Goal: Information Seeking & Learning: Find specific page/section

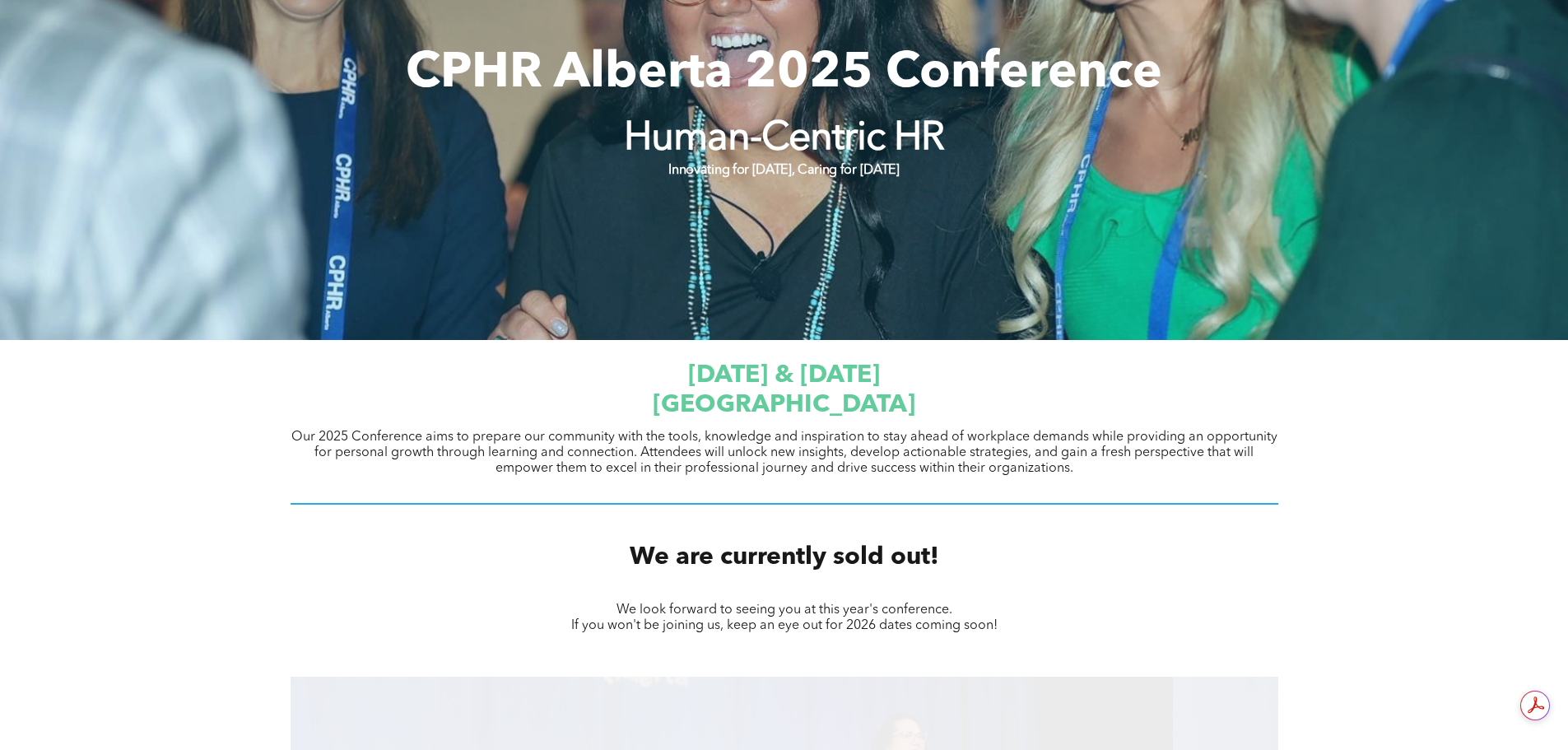
scroll to position [494, 0]
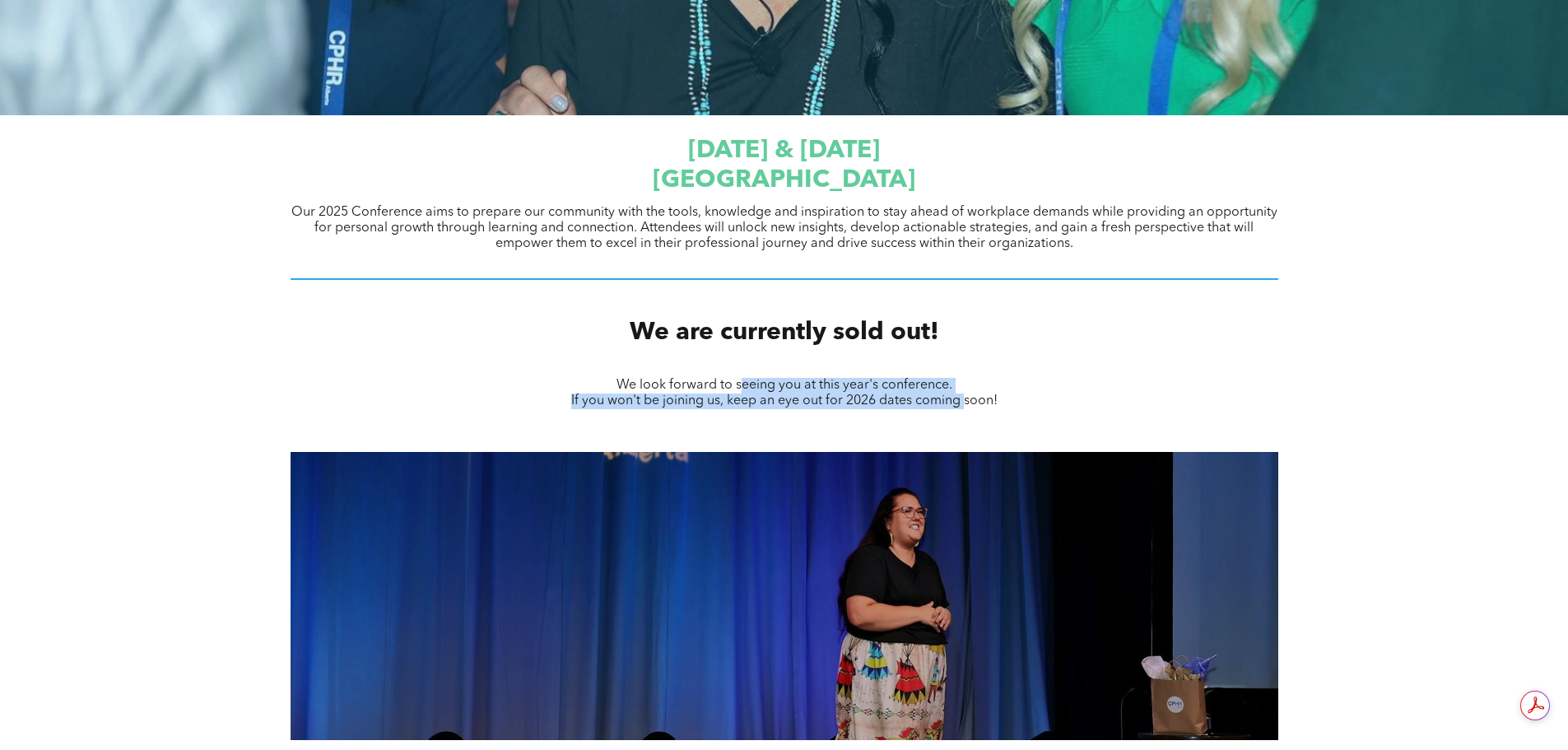
drag, startPoint x: 773, startPoint y: 388, endPoint x: 971, endPoint y: 398, distance: 198.3
click at [971, 398] on div "We look forward to seeing you at this year's conference. ﻿ If you won't be join…" at bounding box center [784, 393] width 583 height 34
click at [1080, 406] on div "We look forward to seeing you at this year's conference. ﻿ If you won't be join…" at bounding box center [784, 393] width 987 height 34
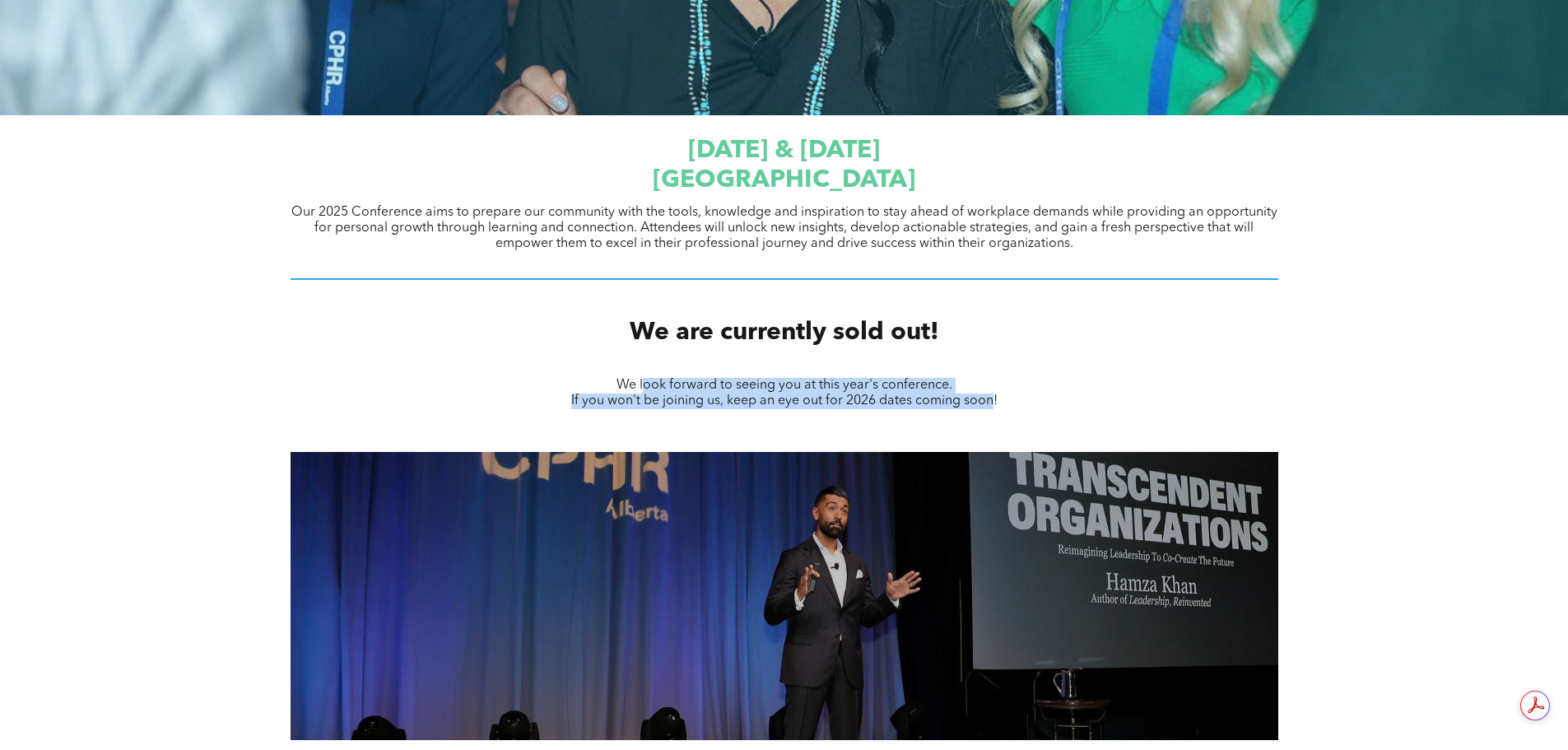
drag, startPoint x: 726, startPoint y: 383, endPoint x: 994, endPoint y: 401, distance: 268.6
click at [994, 401] on div "We look forward to seeing you at this year's conference. ﻿ If you won't be join…" at bounding box center [784, 393] width 583 height 34
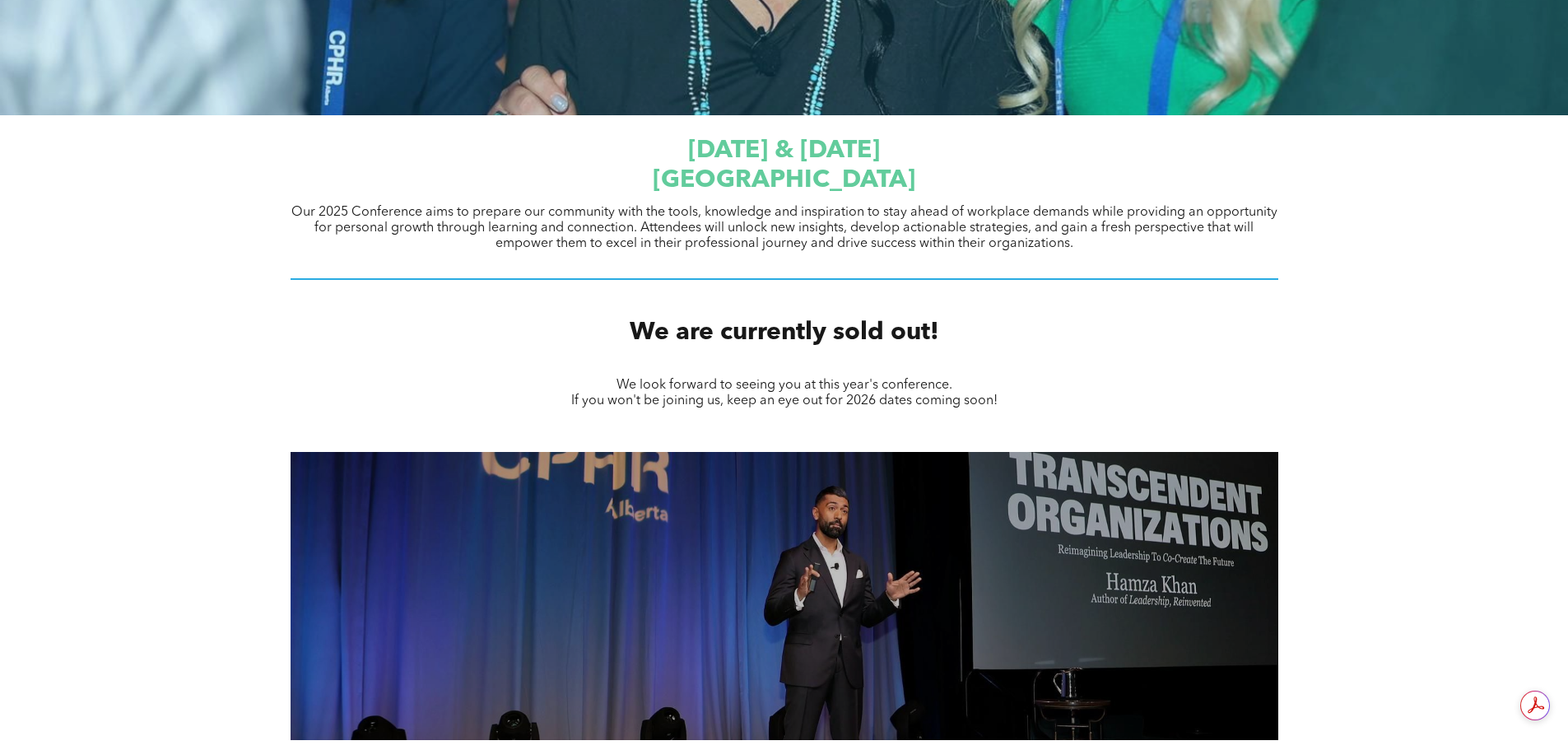
click at [1086, 415] on div "We look forward to seeing you at this year's conference. ﻿ If you won't be join…" at bounding box center [784, 393] width 1568 height 59
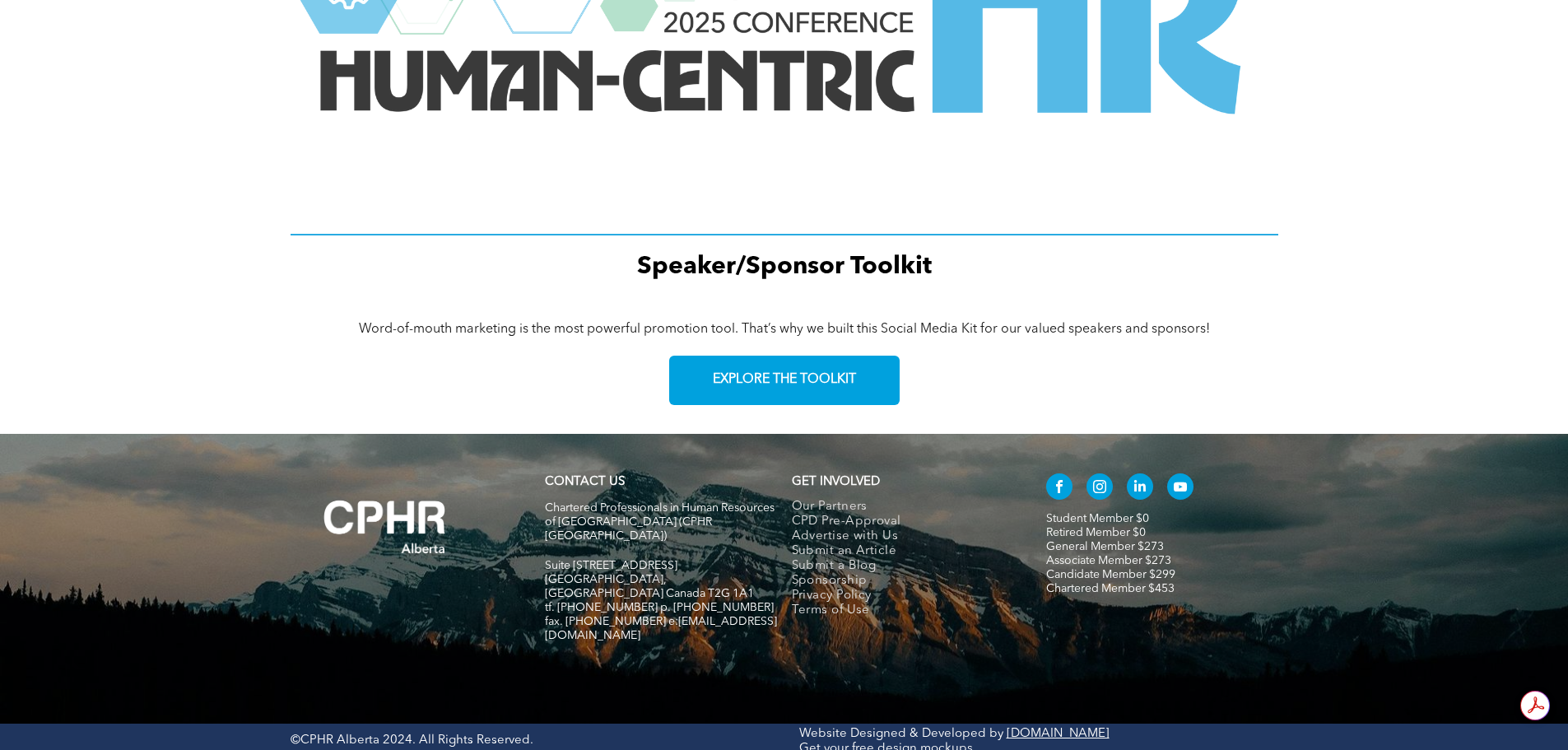
scroll to position [2212, 0]
click at [1132, 659] on div "CONTACT US Chartered Professionals in Human Resources of Alberta (CPHR Alberta)…" at bounding box center [784, 577] width 1568 height 290
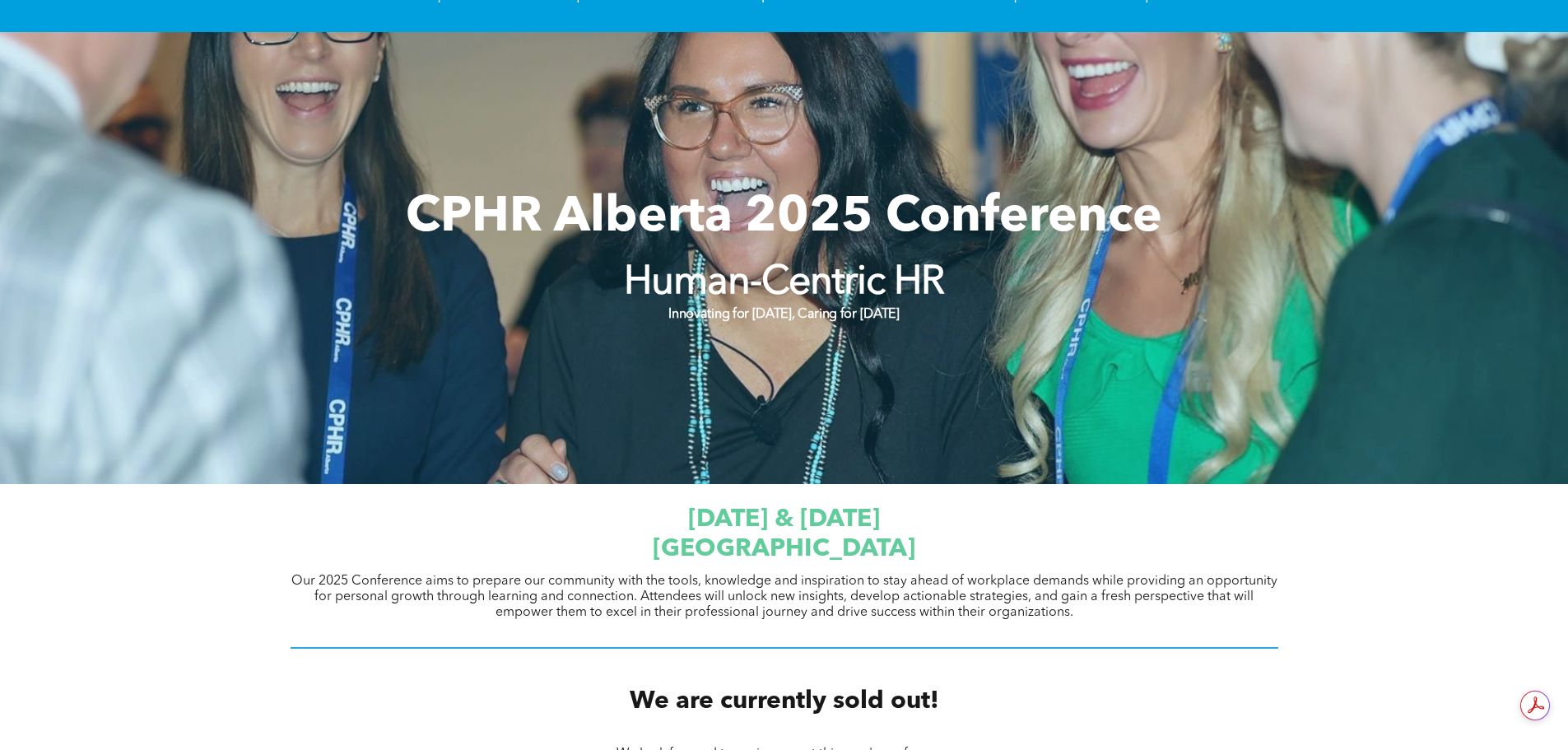
scroll to position [0, 0]
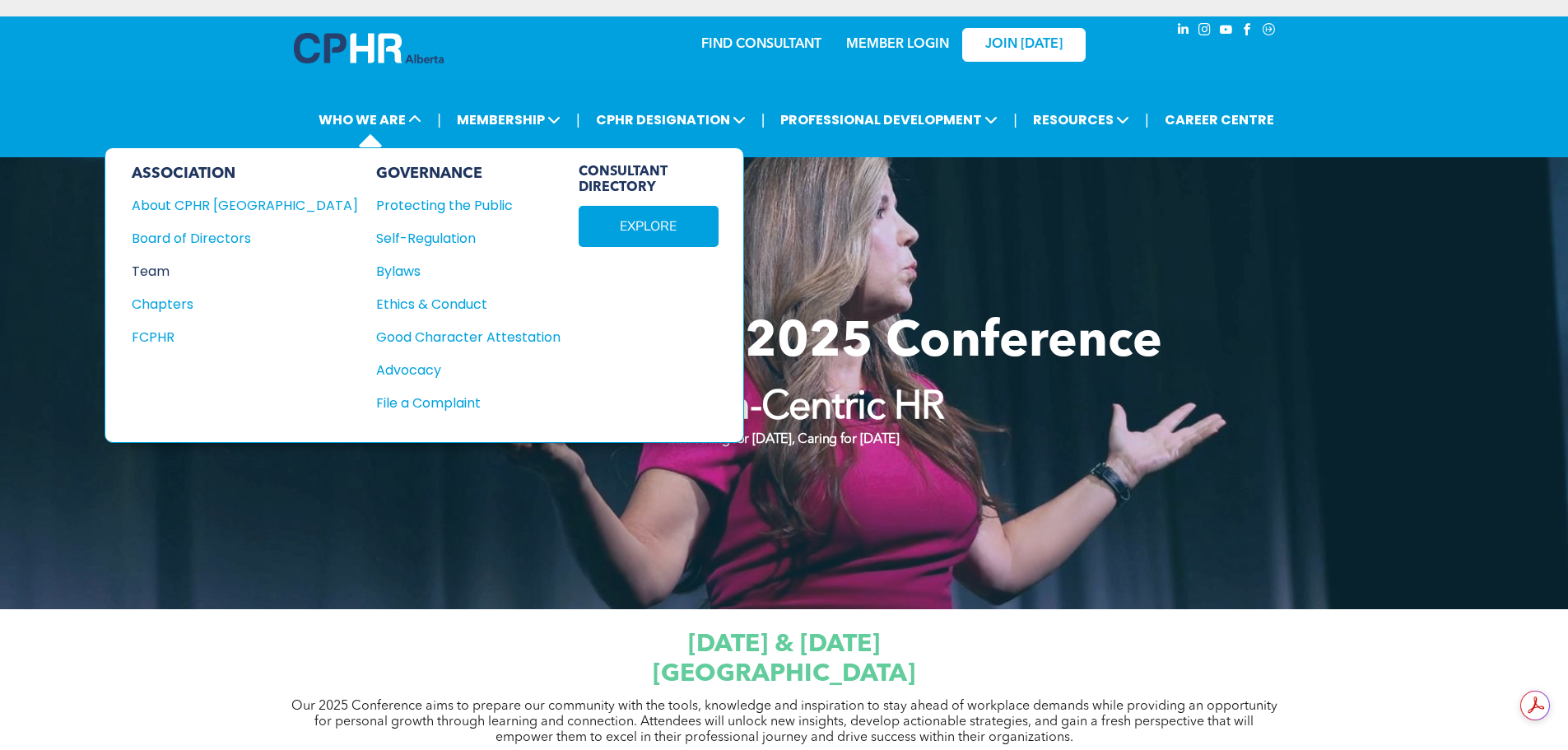
click at [160, 276] on div "Team" at bounding box center [234, 270] width 204 height 20
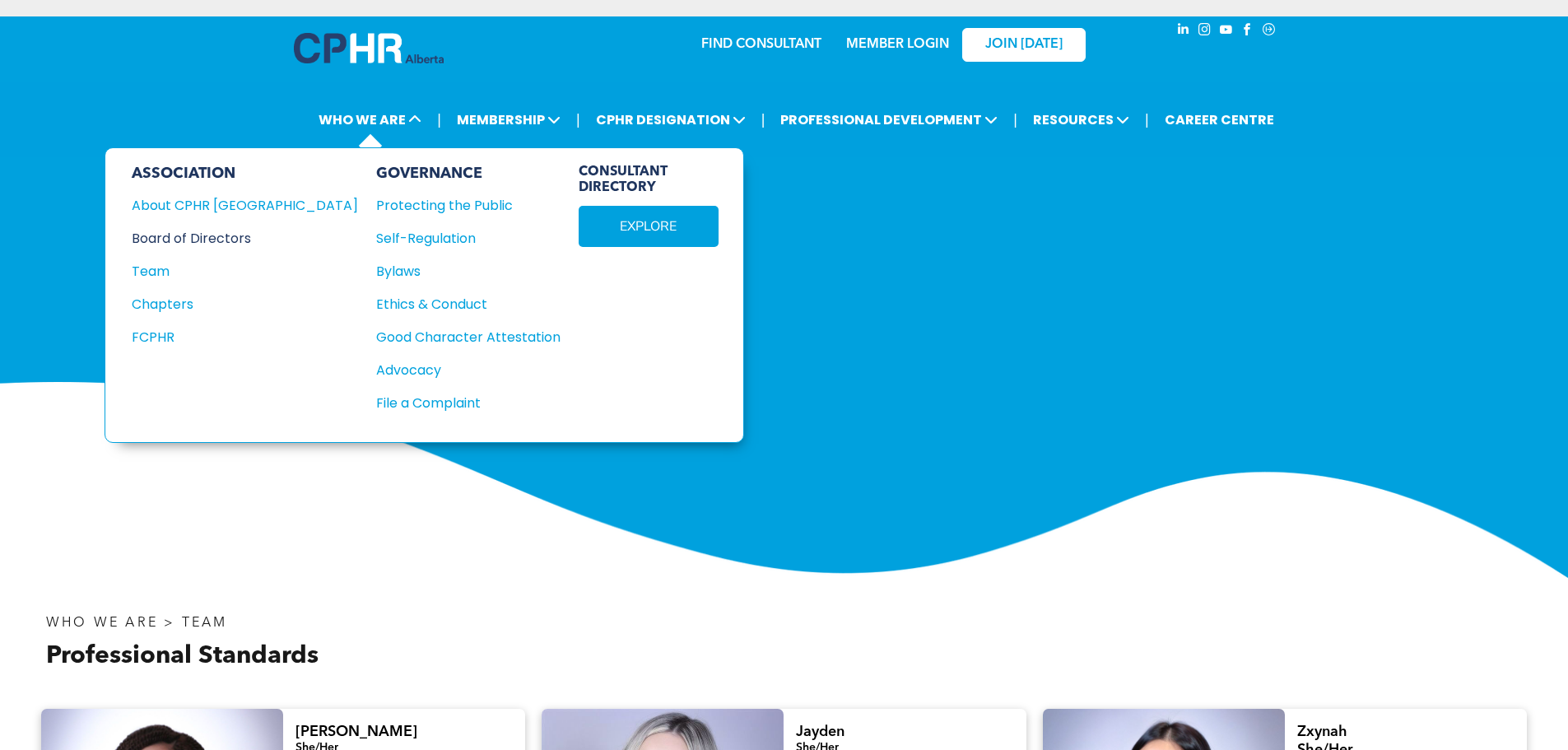
click at [173, 235] on div "Board of Directors" at bounding box center [234, 238] width 204 height 20
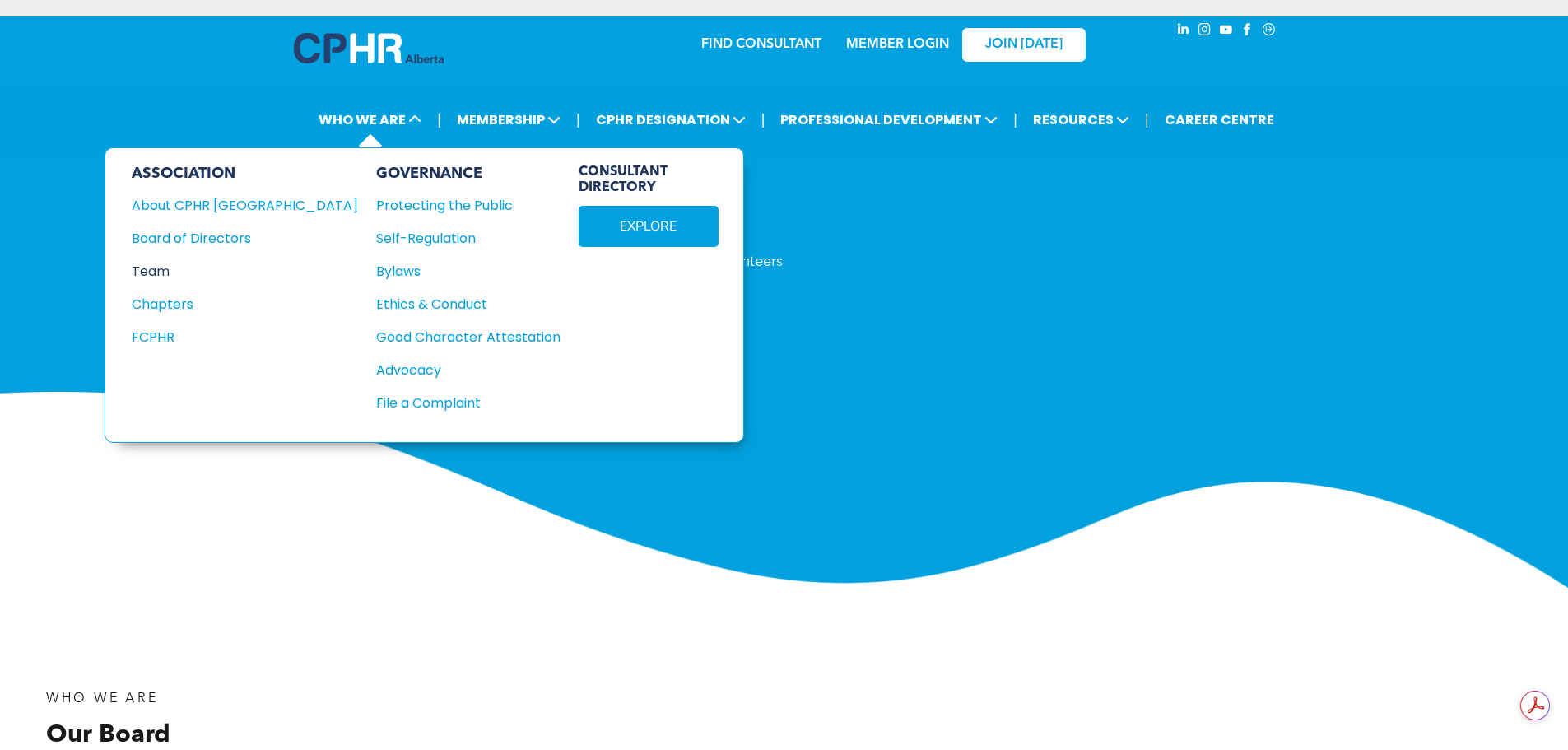
click at [154, 272] on div "Team" at bounding box center [234, 270] width 204 height 20
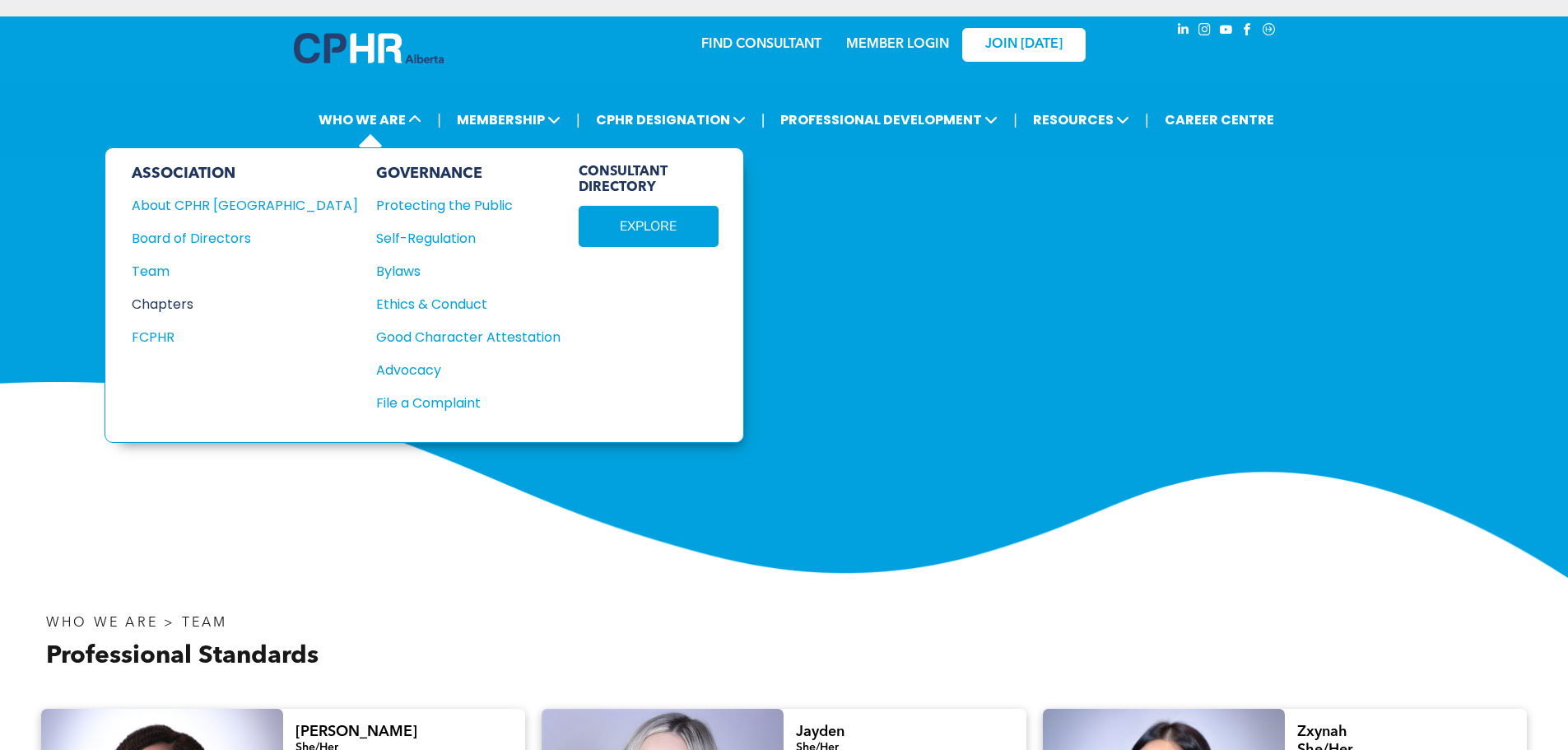
click at [187, 306] on div "Chapters" at bounding box center [234, 304] width 204 height 20
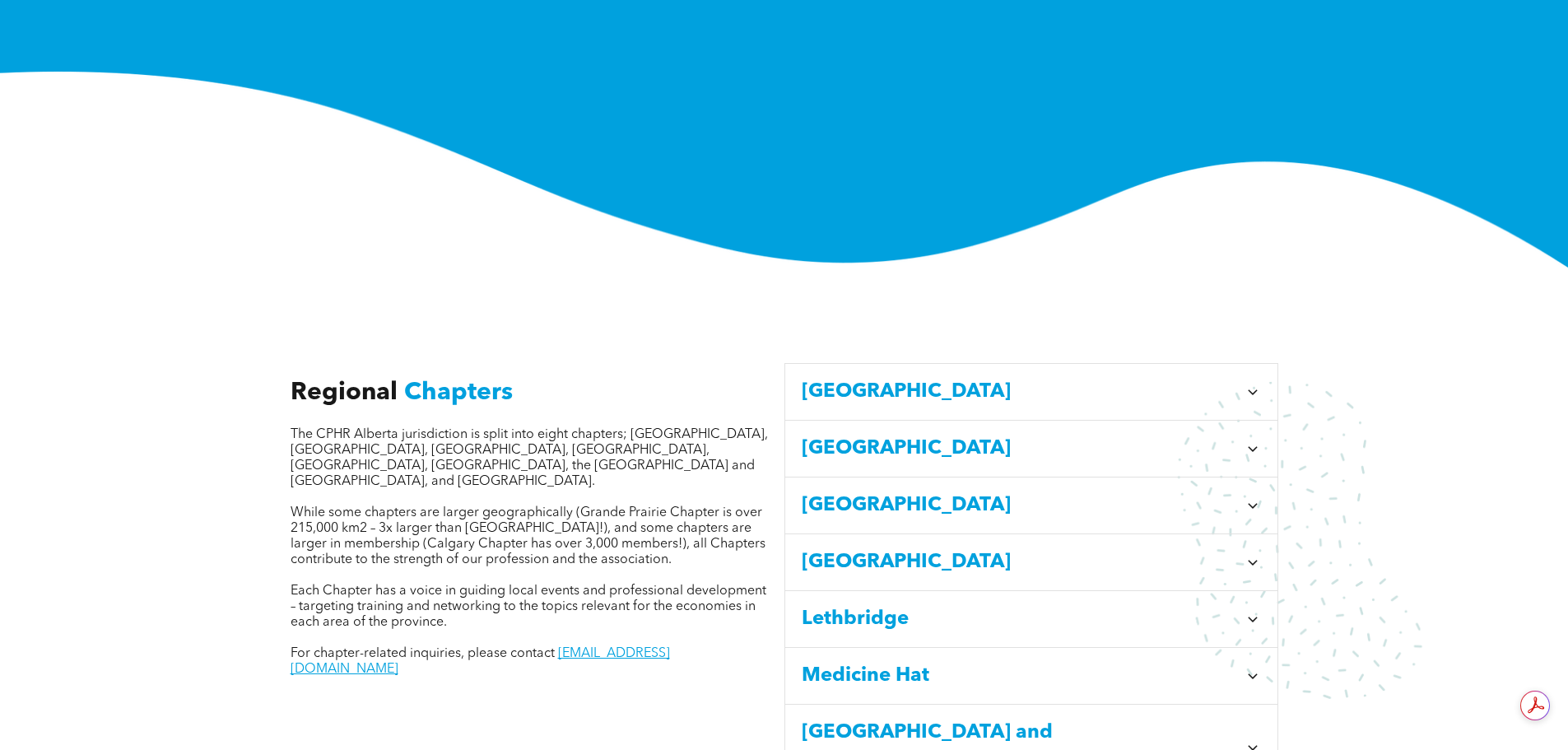
scroll to position [494, 0]
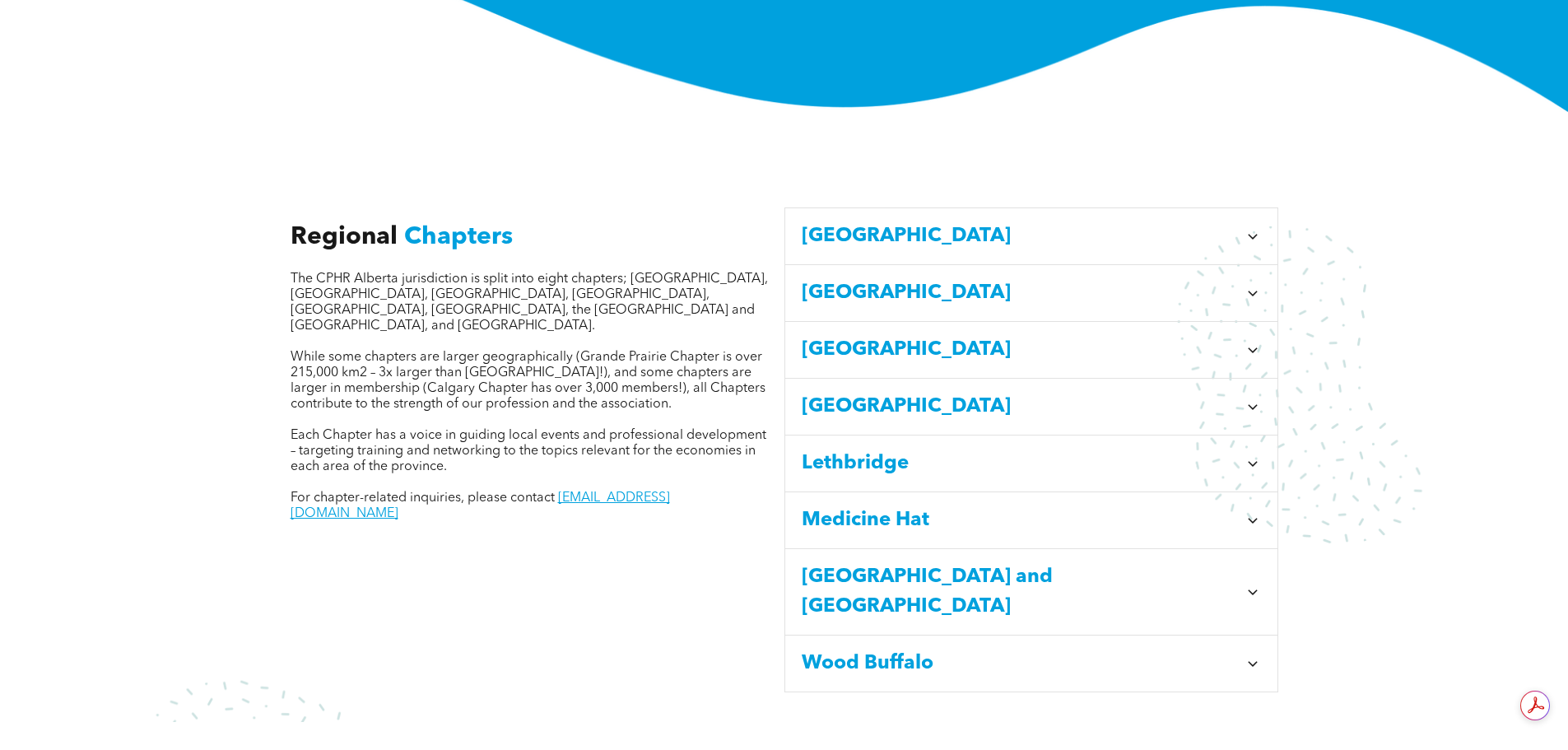
click at [901, 279] on span "[GEOGRAPHIC_DATA]" at bounding box center [1020, 293] width 436 height 30
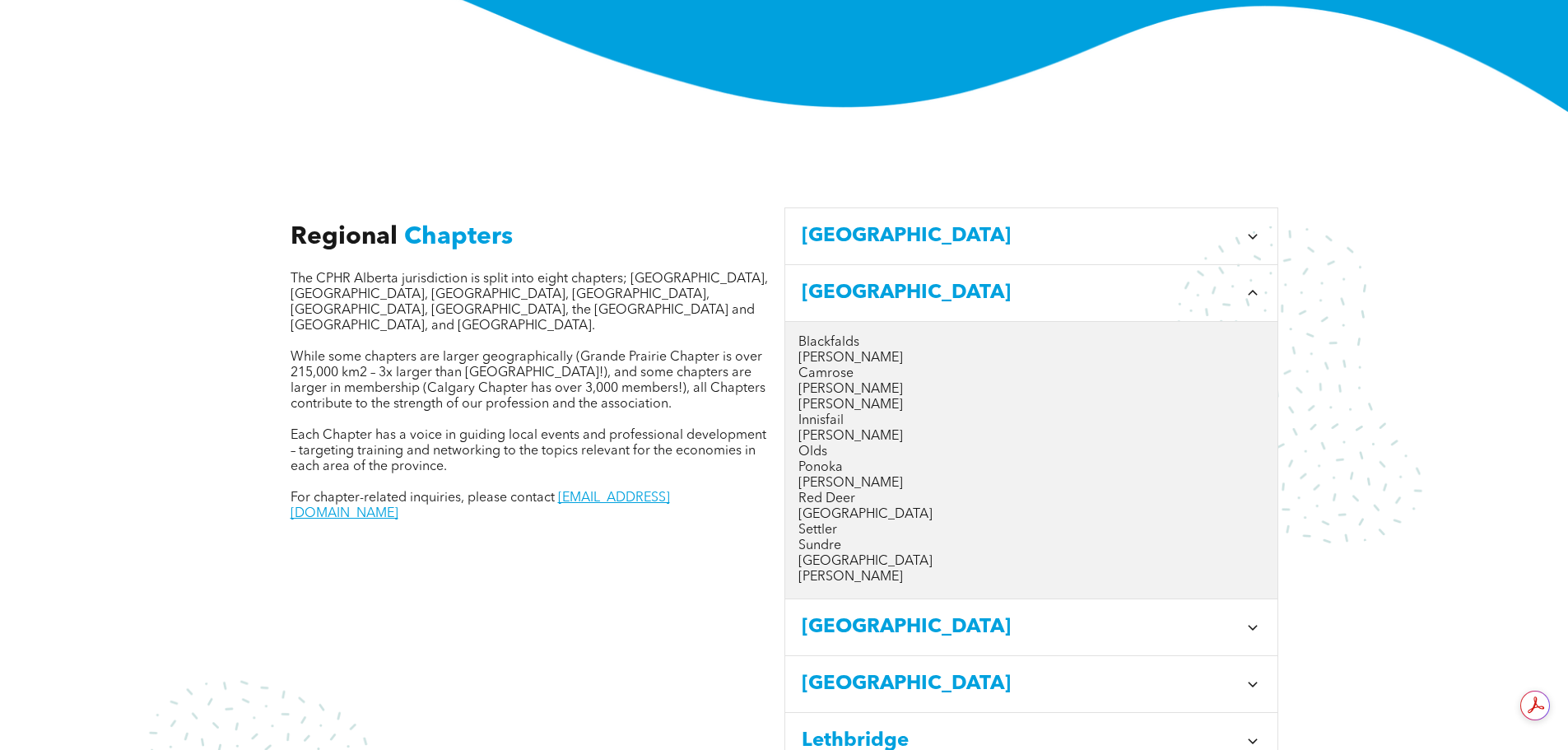
click at [824, 491] on p "Red Deer" at bounding box center [1030, 499] width 465 height 16
click at [824, 491] on p "Red Deer" at bounding box center [1030, 499] width 465 height 16
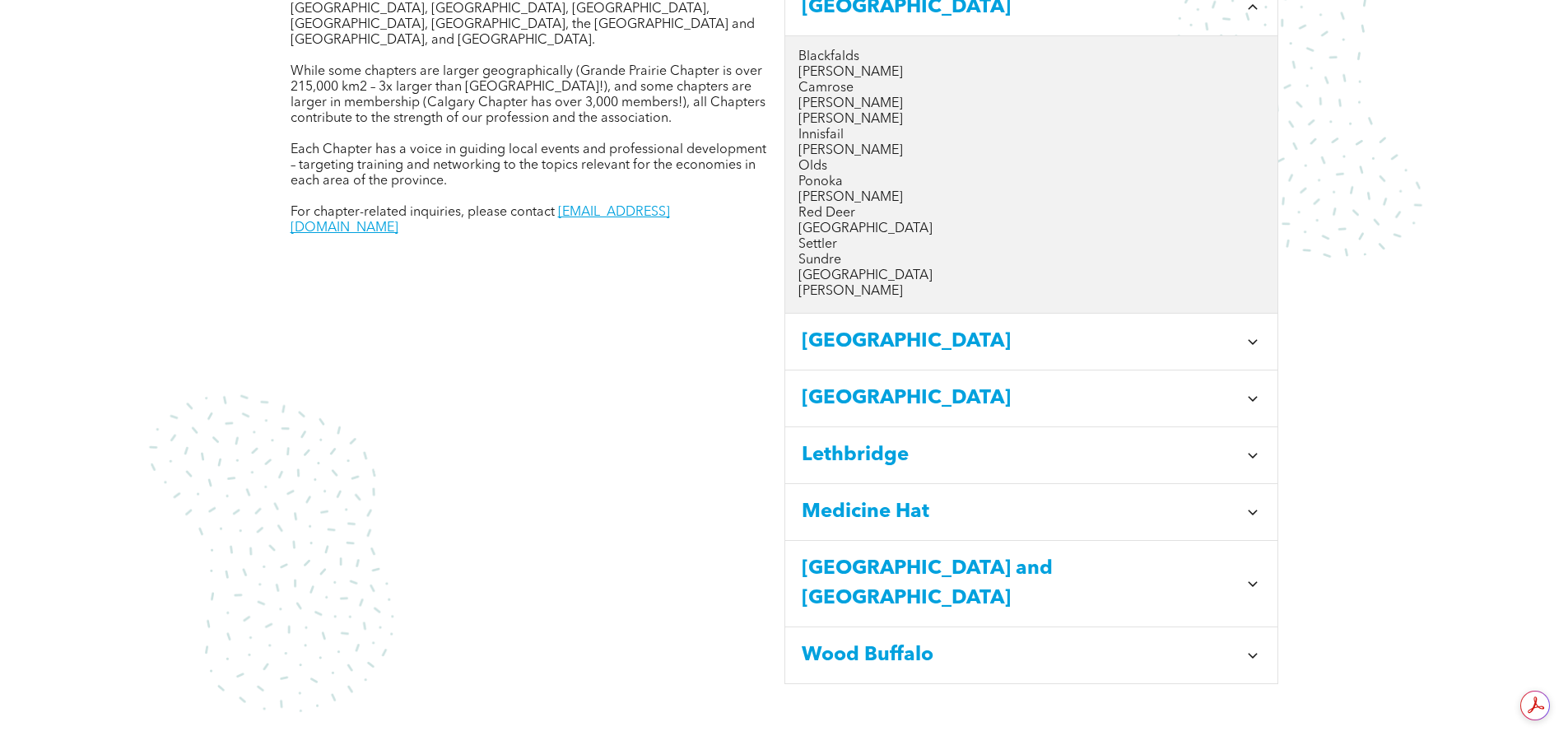
scroll to position [577, 0]
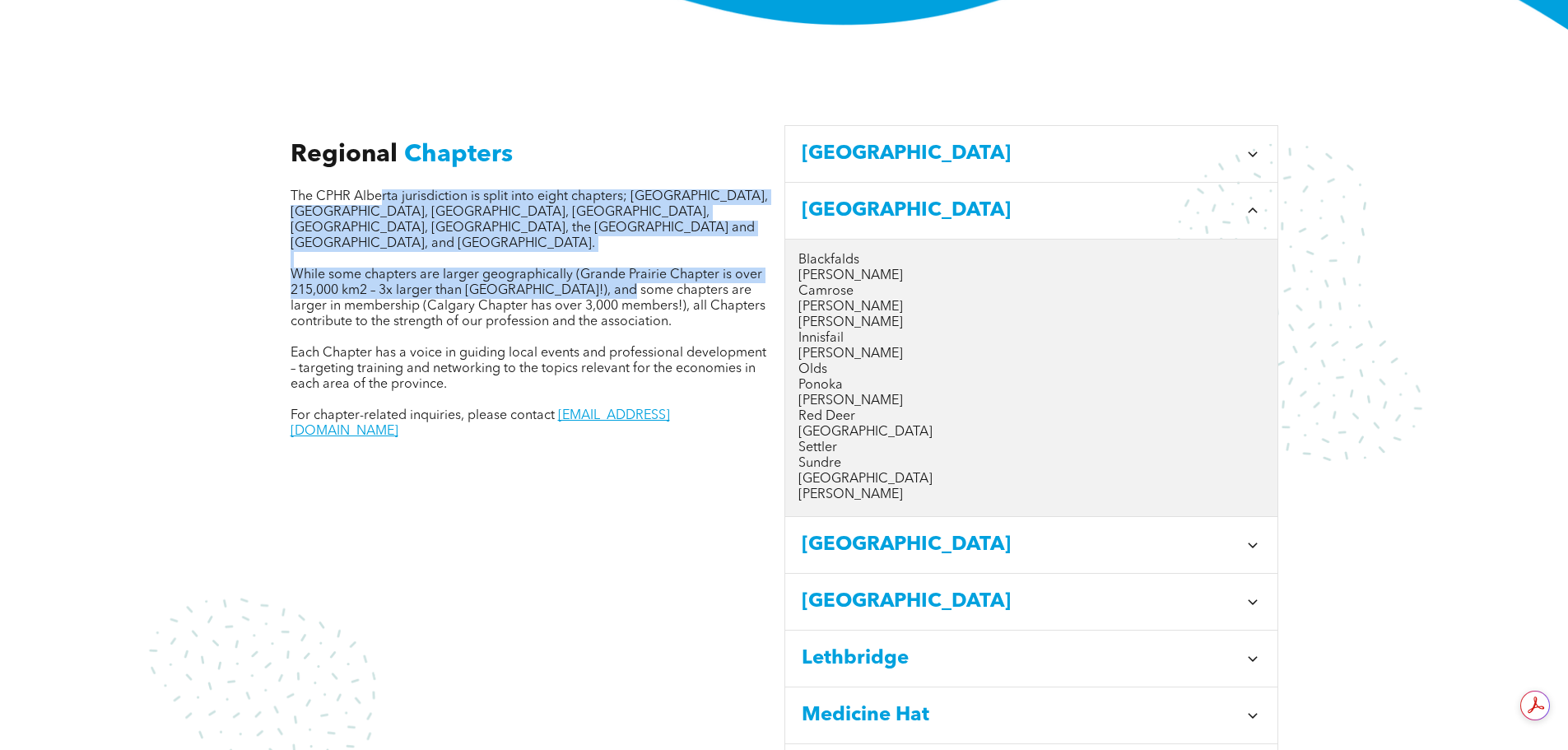
drag, startPoint x: 392, startPoint y: 172, endPoint x: 612, endPoint y: 253, distance: 234.4
click at [612, 253] on div "Regional Chapters The CPHR Alberta jurisdiction is split into eight chapters; C…" at bounding box center [530, 288] width 479 height 306
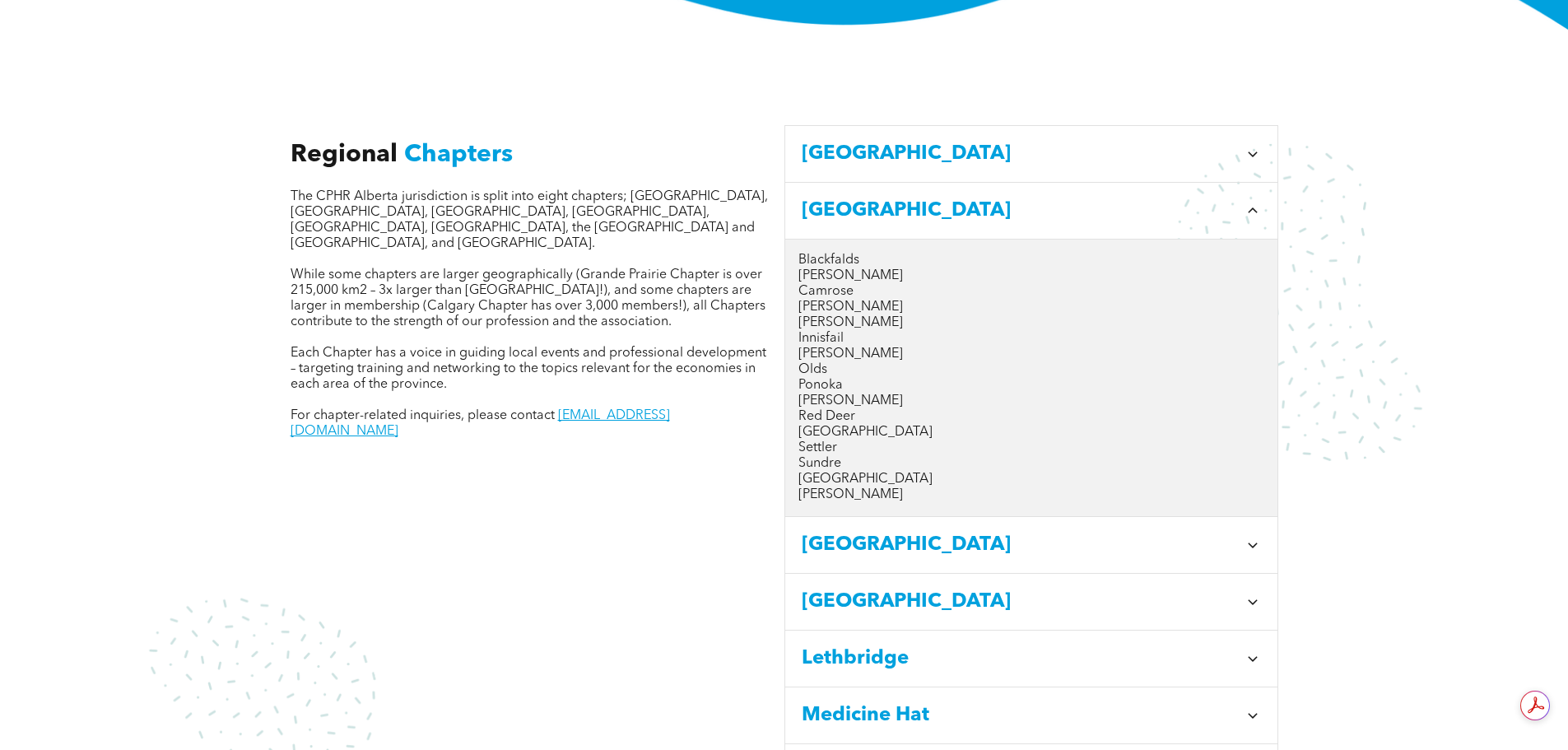
click at [685, 268] on span "While some chapters are larger geographically (Grande Prairie Chapter is over 2…" at bounding box center [528, 298] width 475 height 60
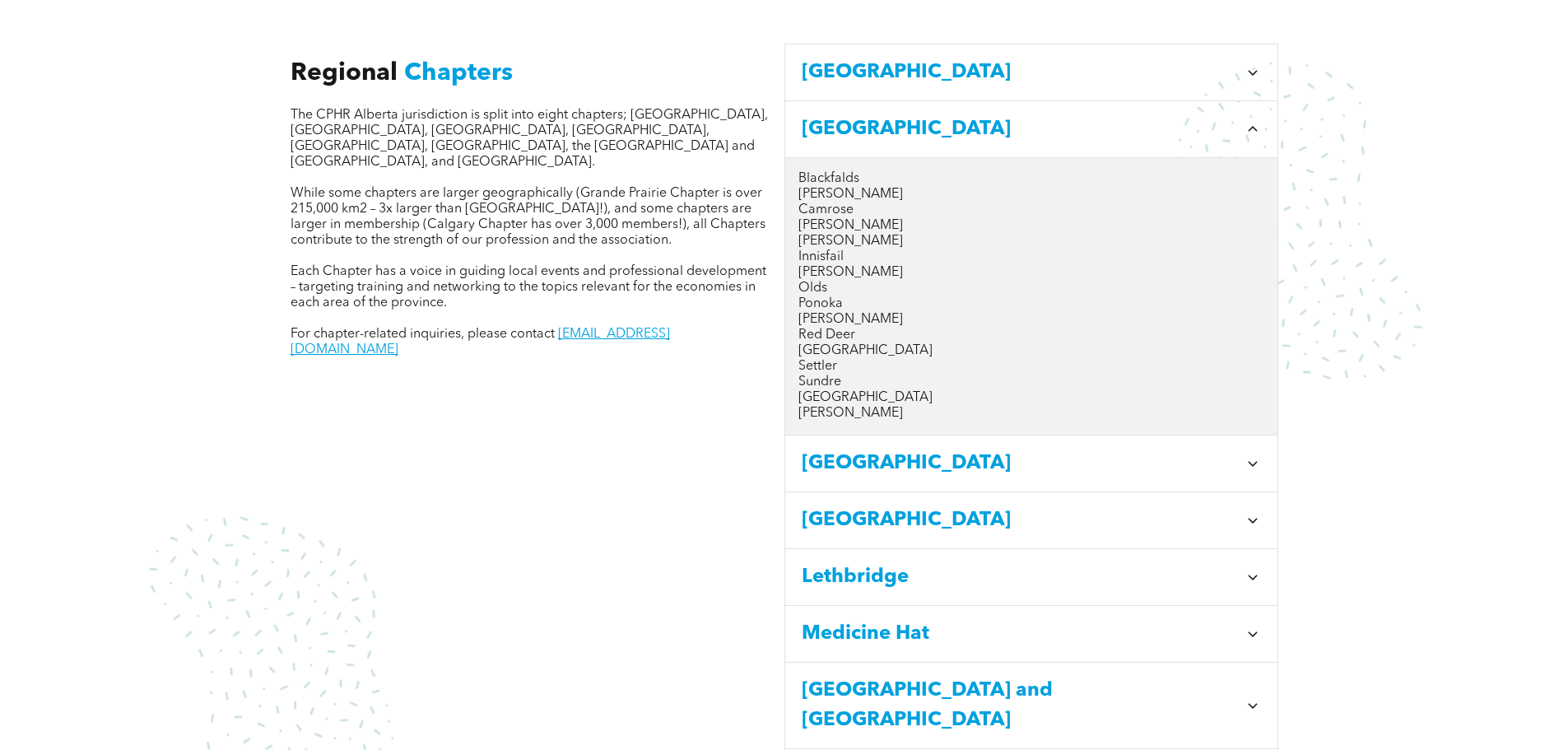
scroll to position [658, 0]
click at [626, 398] on div "Regional Chapters The CPHR Alberta jurisdiction is split into eight chapters; C…" at bounding box center [537, 424] width 494 height 789
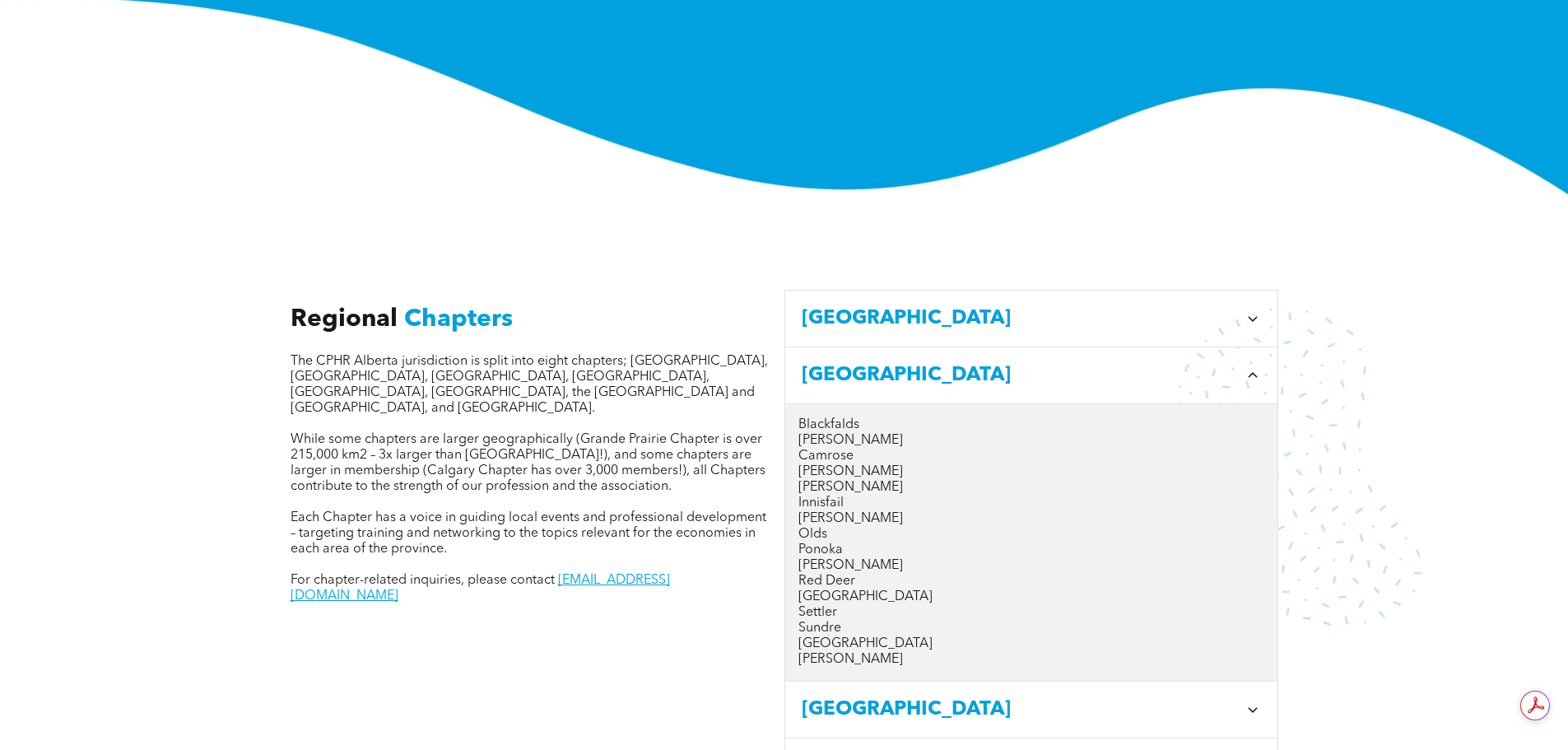
scroll to position [0, 0]
drag, startPoint x: 569, startPoint y: 477, endPoint x: 804, endPoint y: 482, distance: 235.1
click at [778, 482] on div "Regional Chapters The CPHR Alberta jurisdiction is split into eight chapters; C…" at bounding box center [537, 671] width 494 height 789
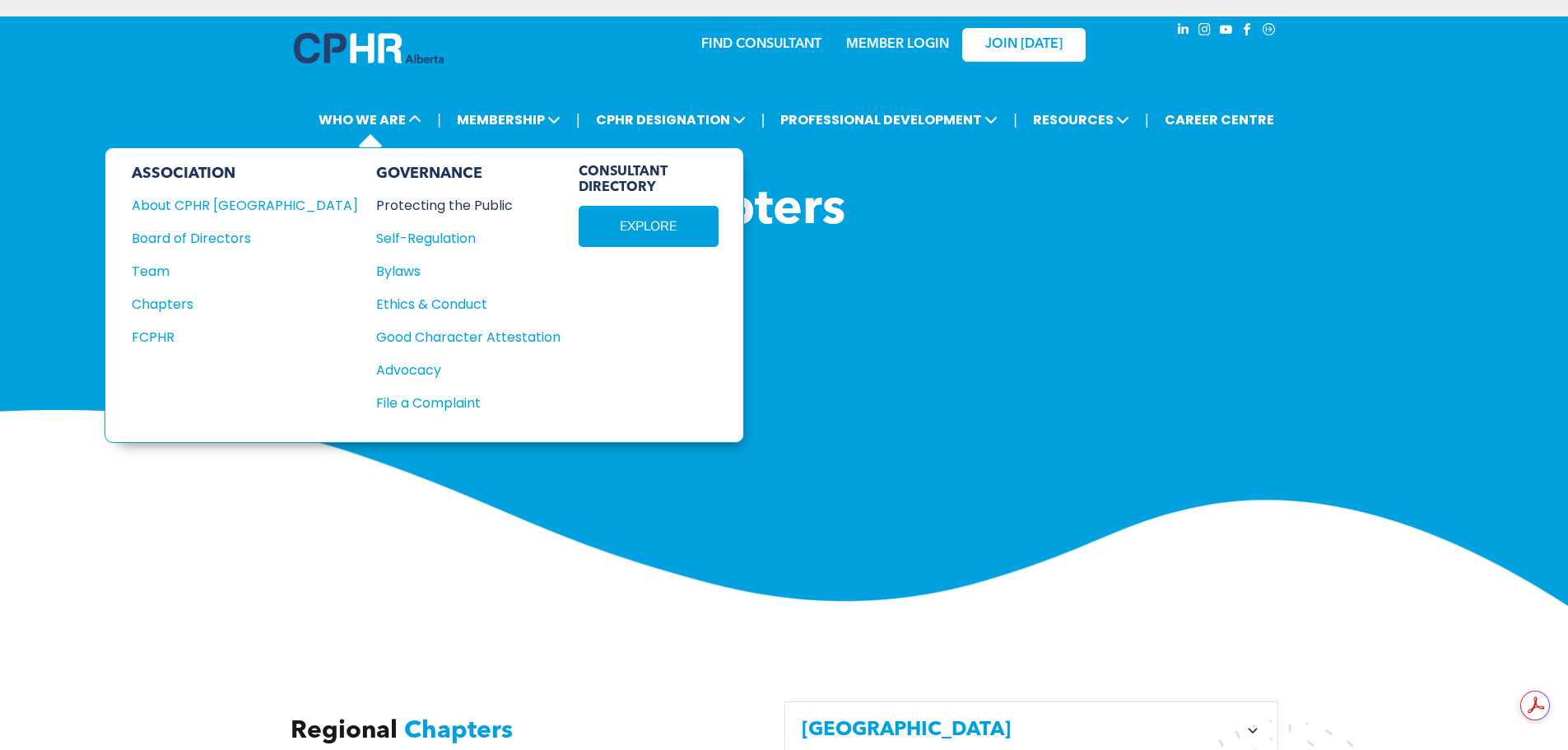
click at [376, 207] on div "Protecting the Public" at bounding box center [458, 205] width 166 height 20
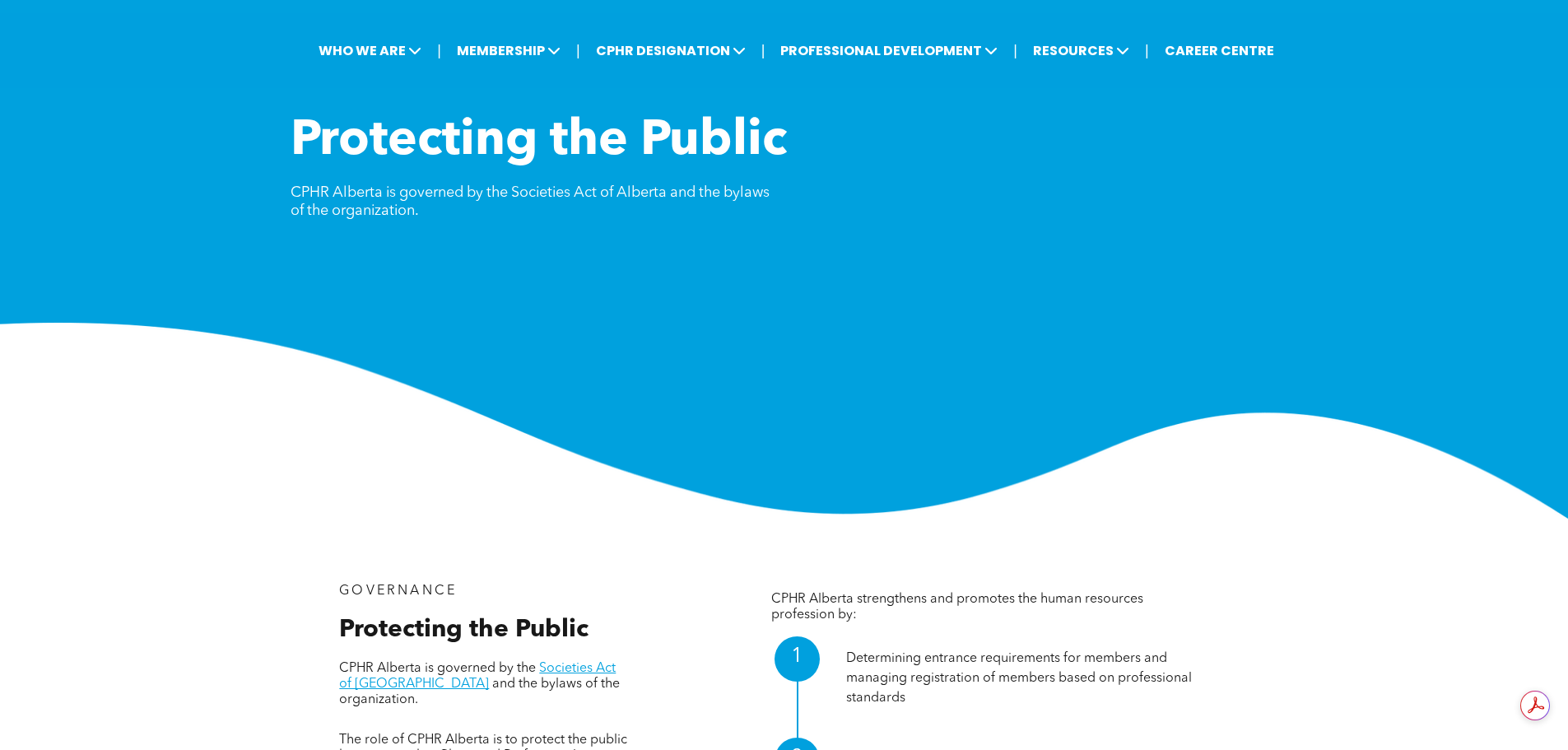
scroll to position [165, 0]
